Goal: Register for event/course

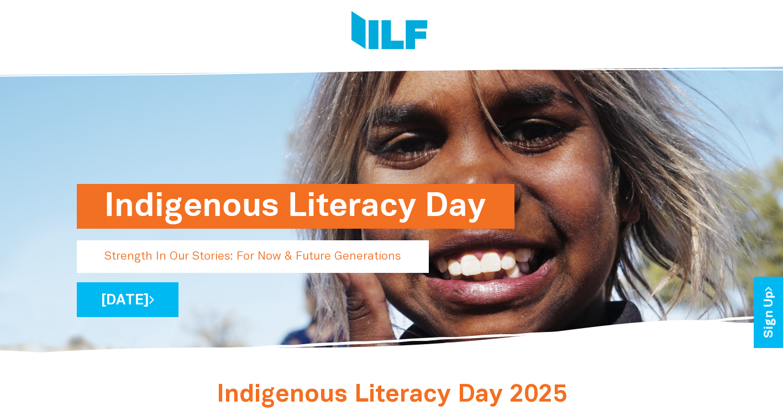
click at [402, 25] on img at bounding box center [389, 31] width 76 height 41
click at [178, 310] on link "[DATE]" at bounding box center [128, 299] width 102 height 35
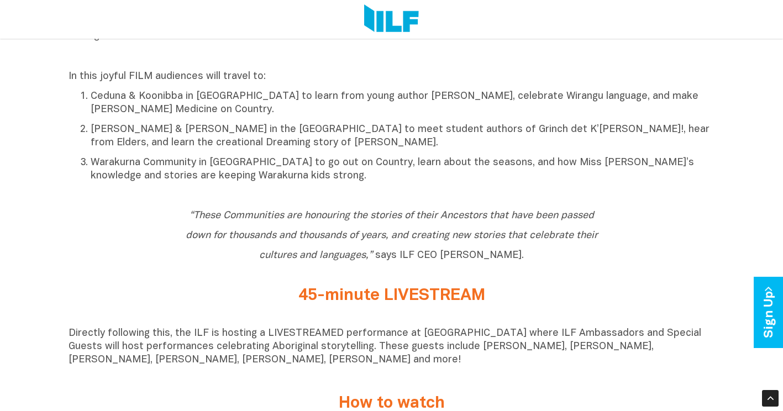
scroll to position [608, 0]
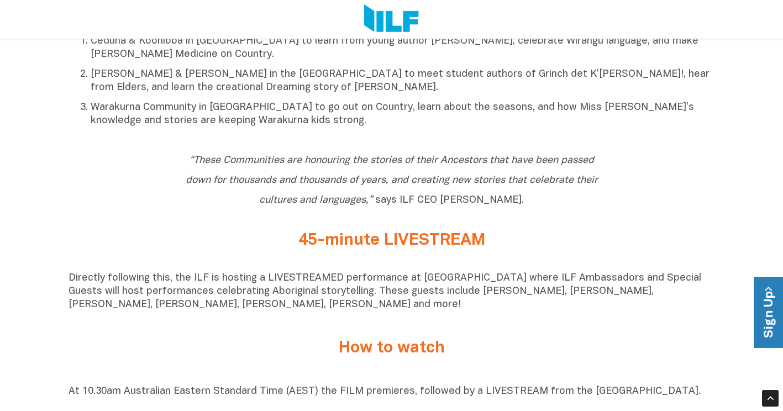
click at [765, 327] on link "Sign Up" at bounding box center [769, 312] width 31 height 71
